Goal: Task Accomplishment & Management: Use online tool/utility

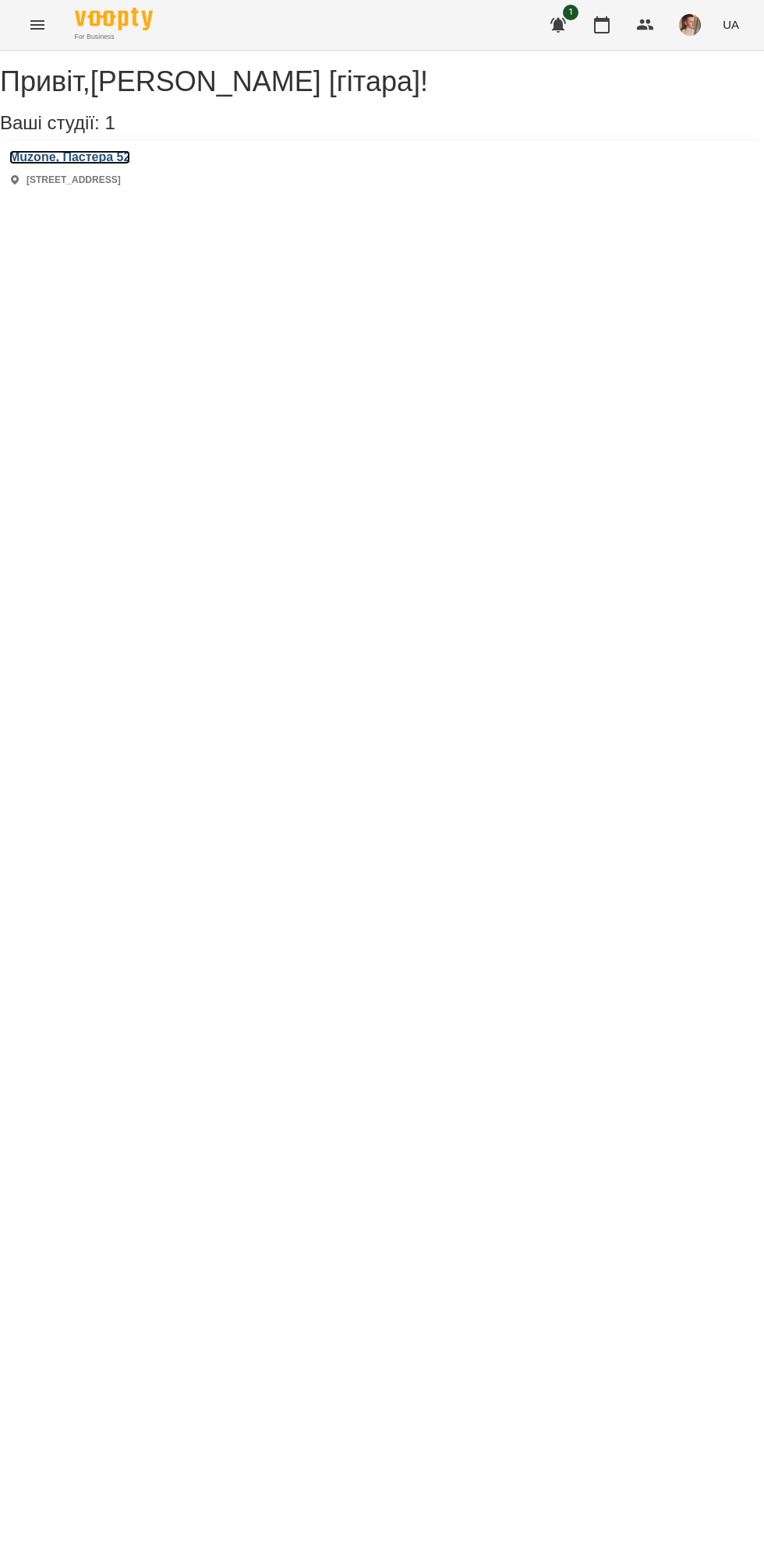
click at [130, 164] on h3 "Muzone, Пастера 52" at bounding box center [69, 157] width 121 height 14
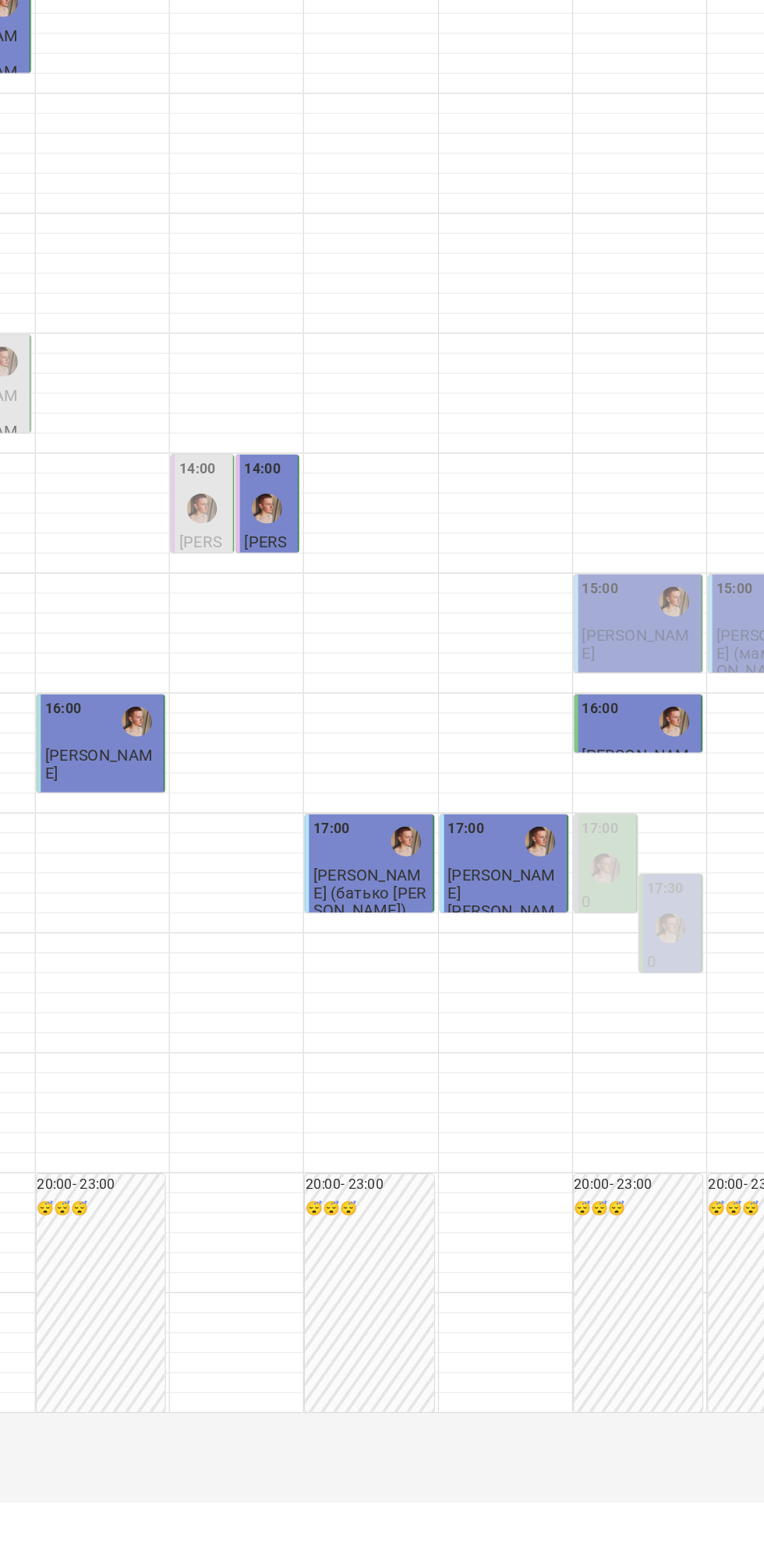
click at [611, 725] on p "[PERSON_NAME]" at bounding box center [607, 711] width 90 height 27
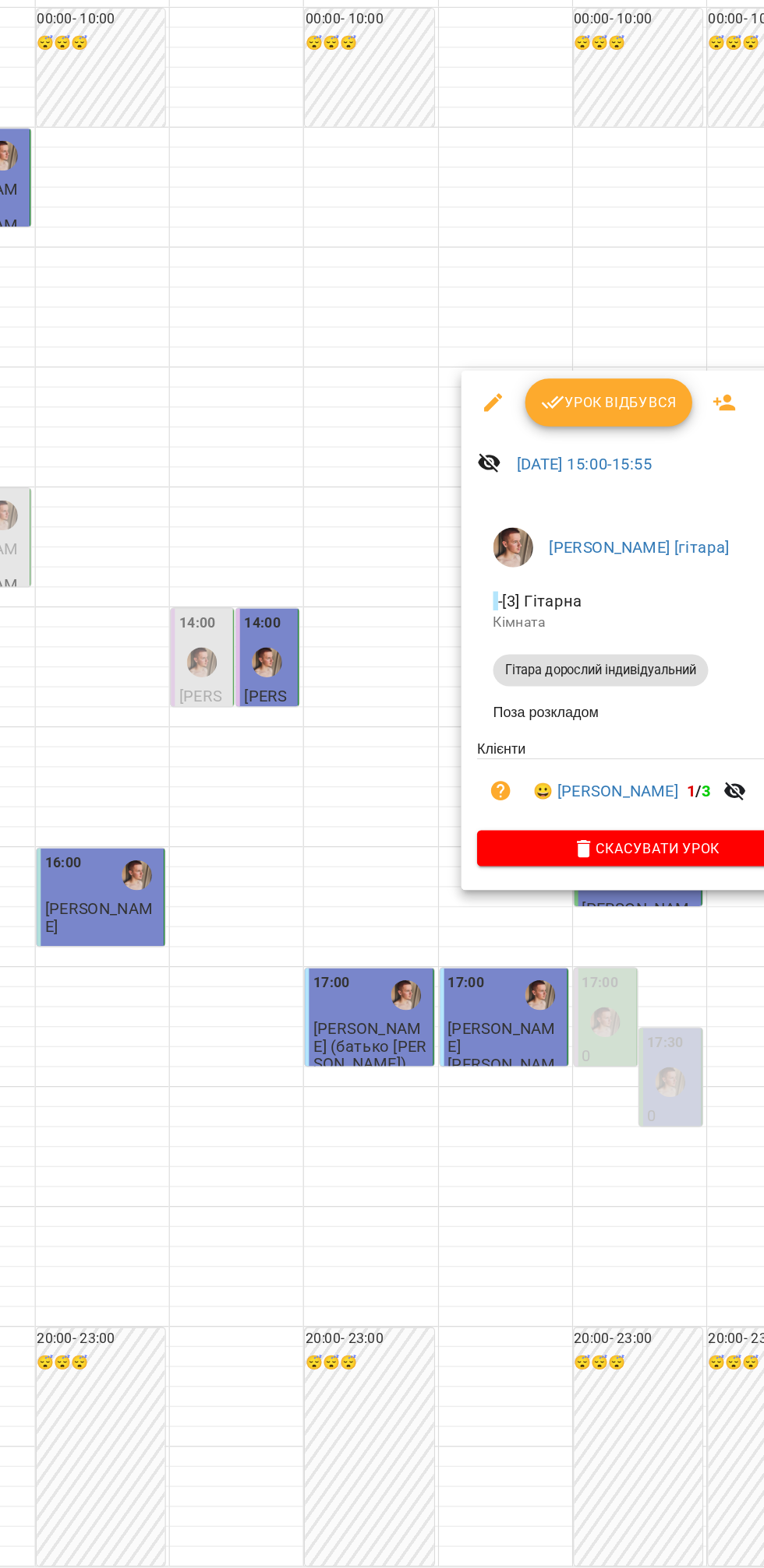
click at [587, 385] on button "Урок відбувся" at bounding box center [582, 403] width 131 height 37
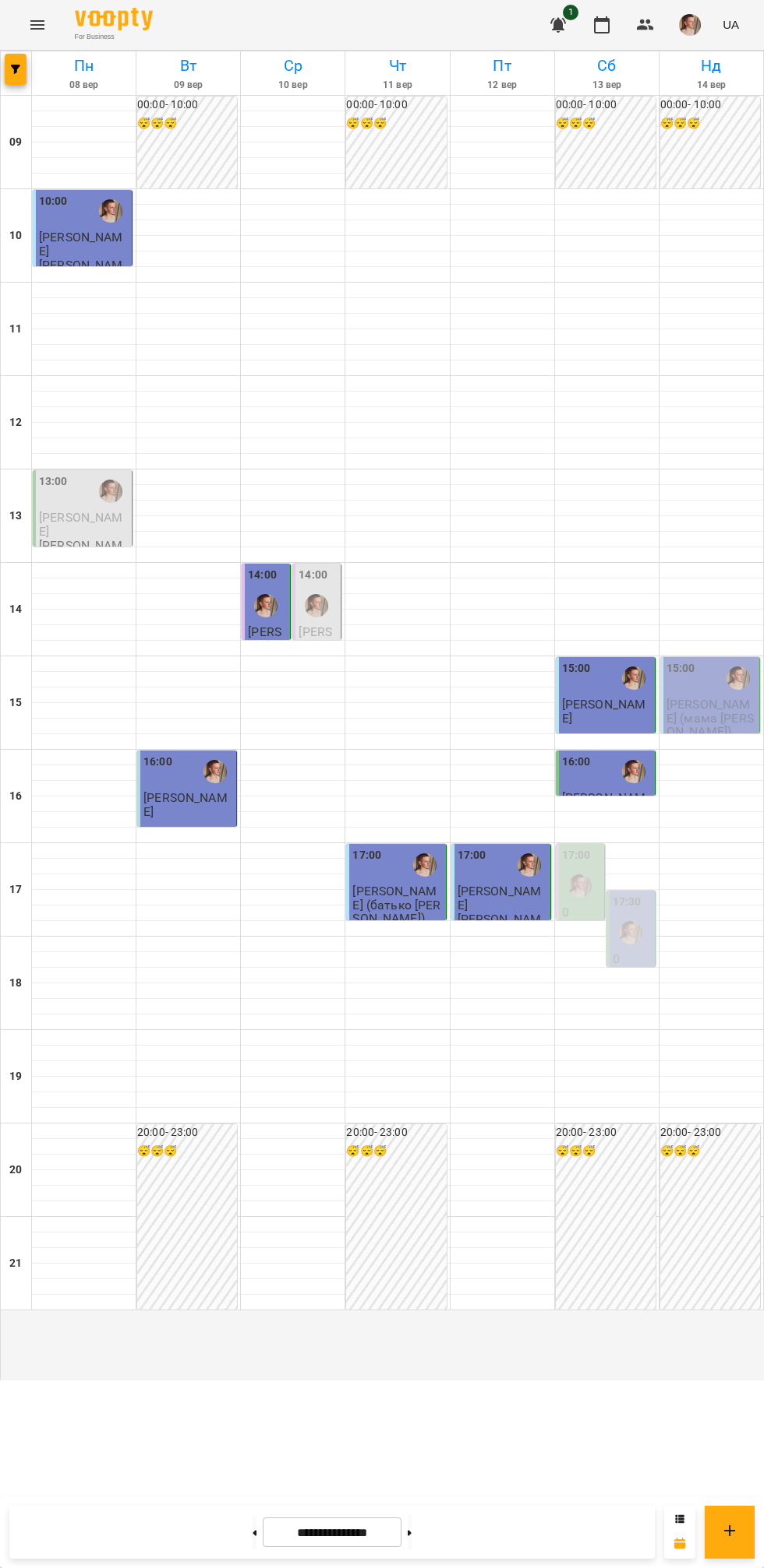
click at [411, 1533] on icon at bounding box center [409, 1532] width 4 height 5
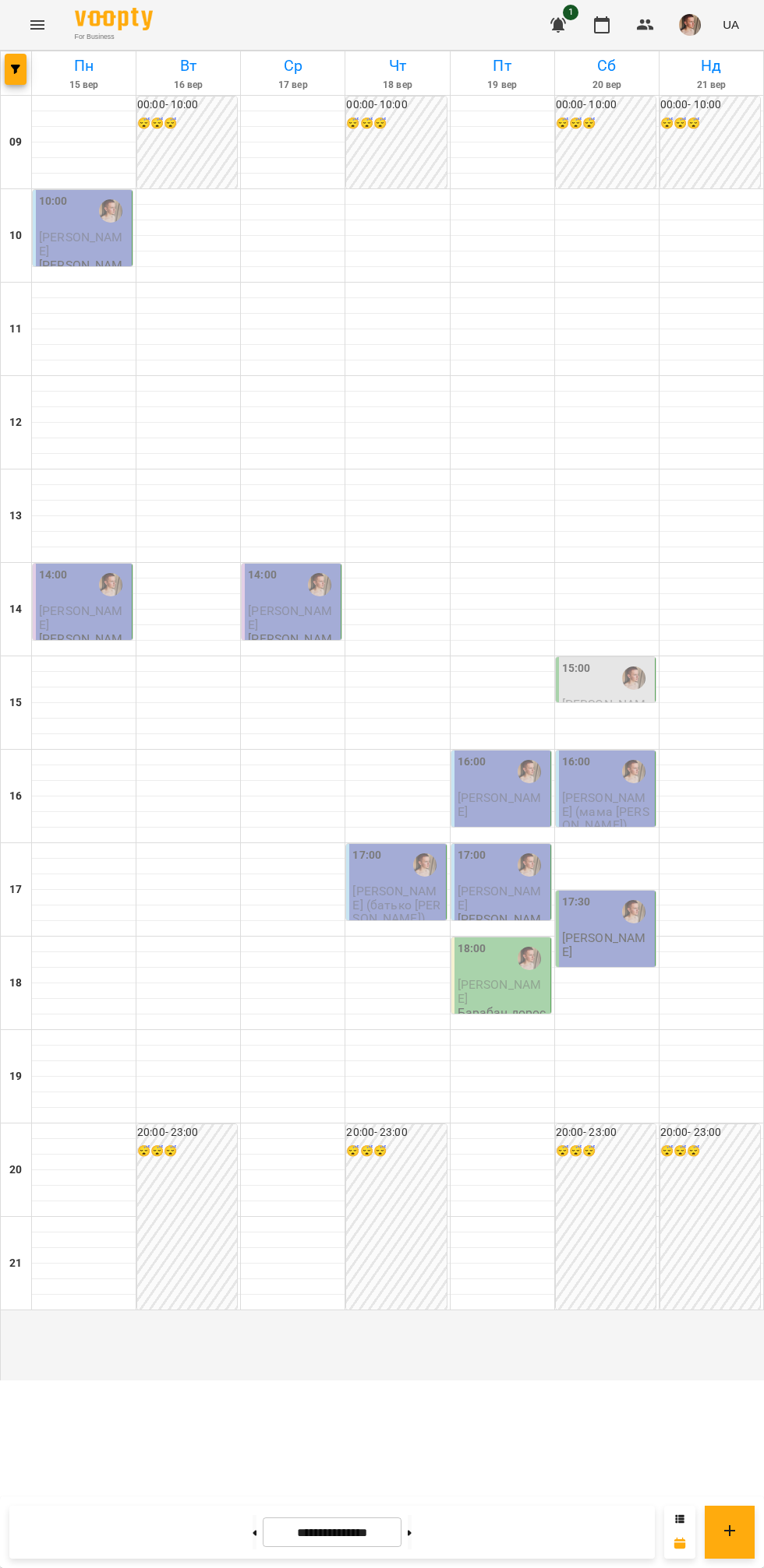
click at [253, 1533] on icon at bounding box center [255, 1532] width 4 height 5
type input "**********"
